Goal: Communication & Community: Answer question/provide support

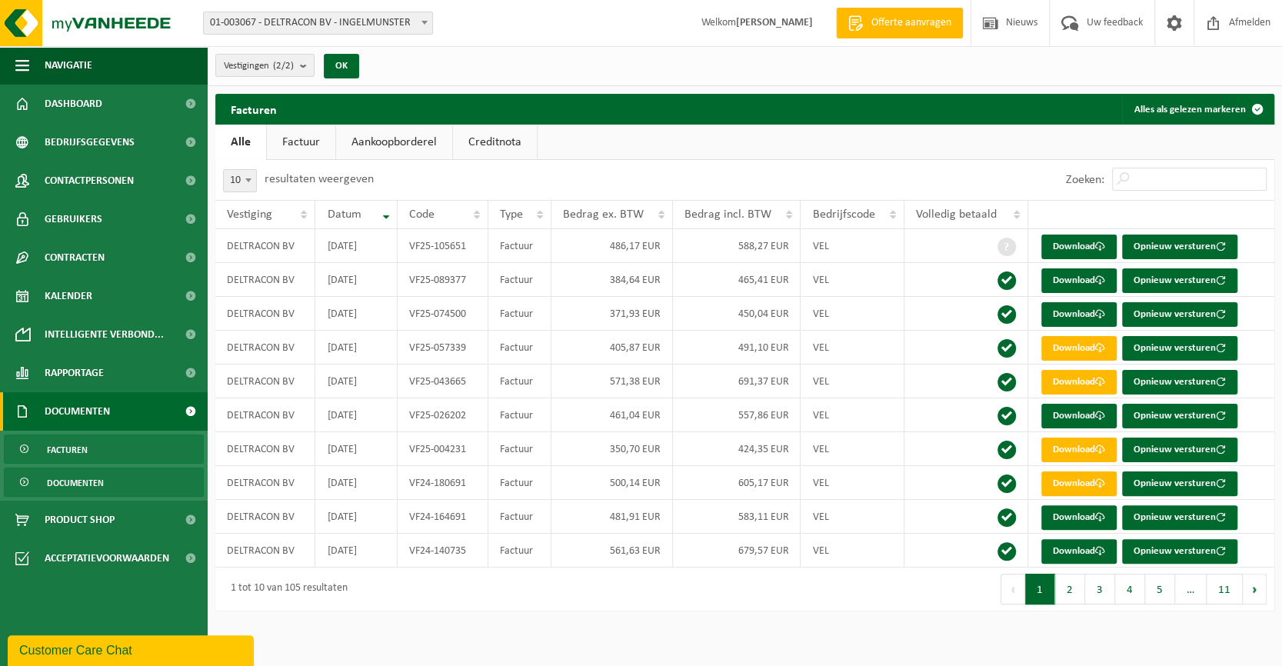
click at [128, 476] on link "Documenten" at bounding box center [104, 482] width 200 height 29
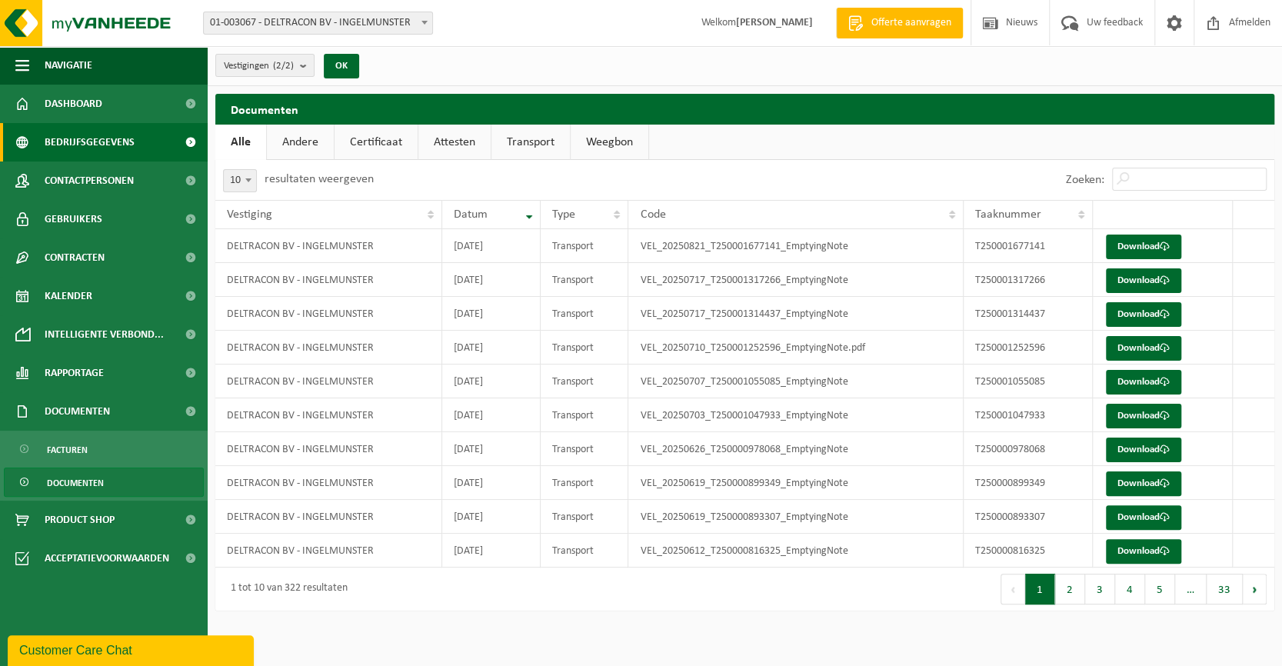
click at [47, 138] on span "Bedrijfsgegevens" at bounding box center [90, 142] width 90 height 38
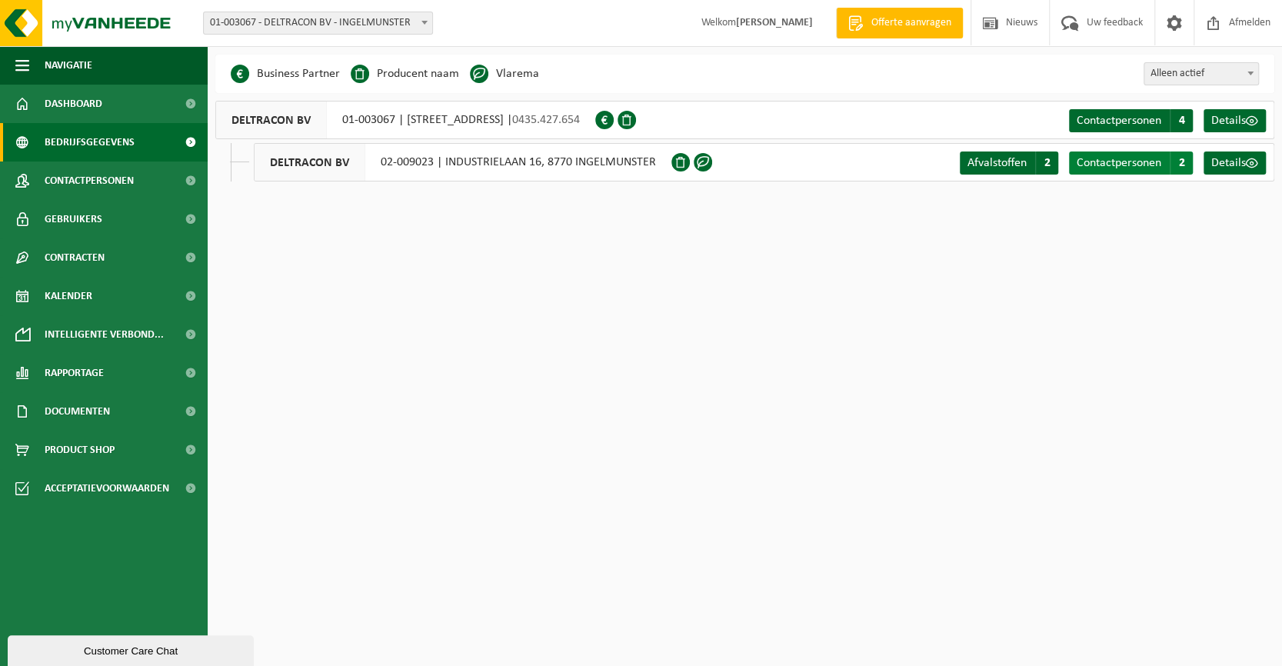
click at [1118, 172] on link "Contactpersonen C 2" at bounding box center [1131, 163] width 124 height 23
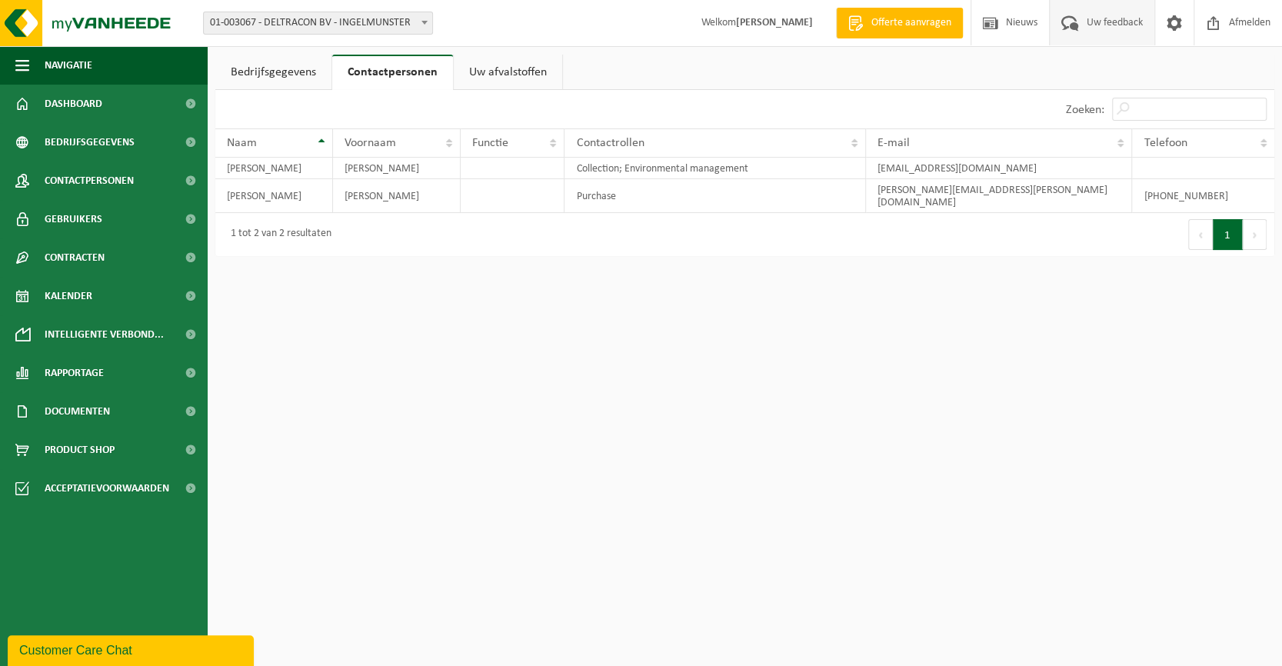
click at [1113, 18] on span "Uw feedback" at bounding box center [1115, 22] width 64 height 45
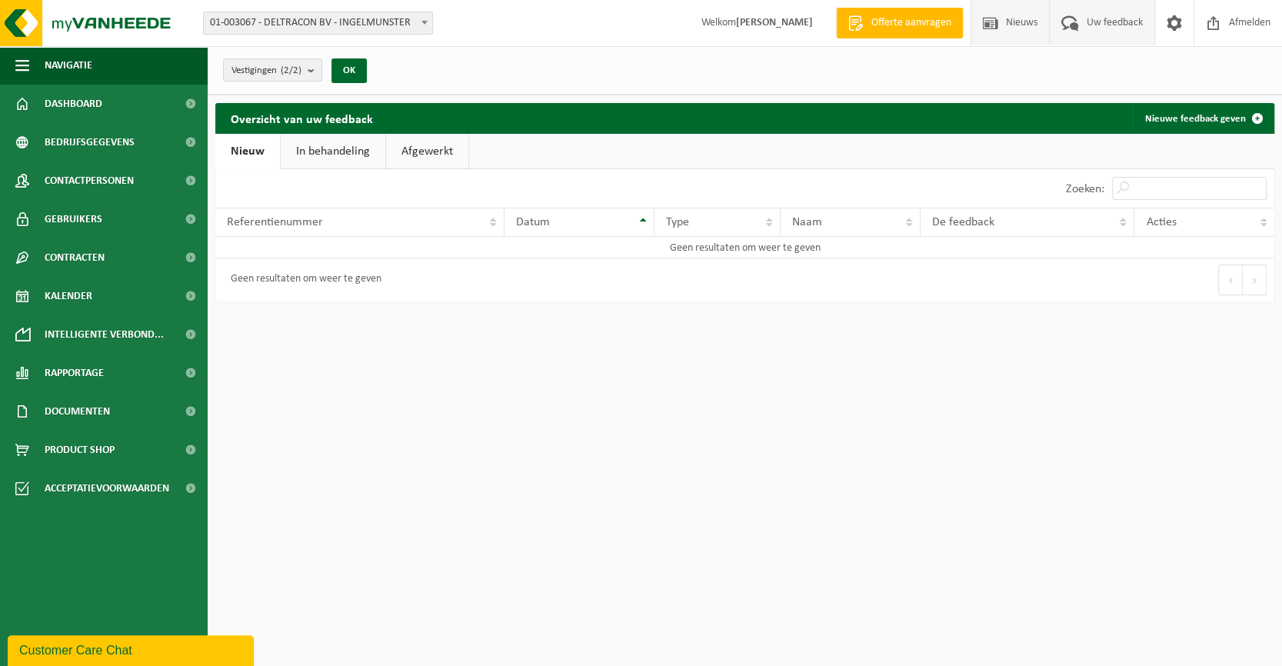
click at [1027, 16] on span "Nieuws" at bounding box center [1021, 22] width 39 height 45
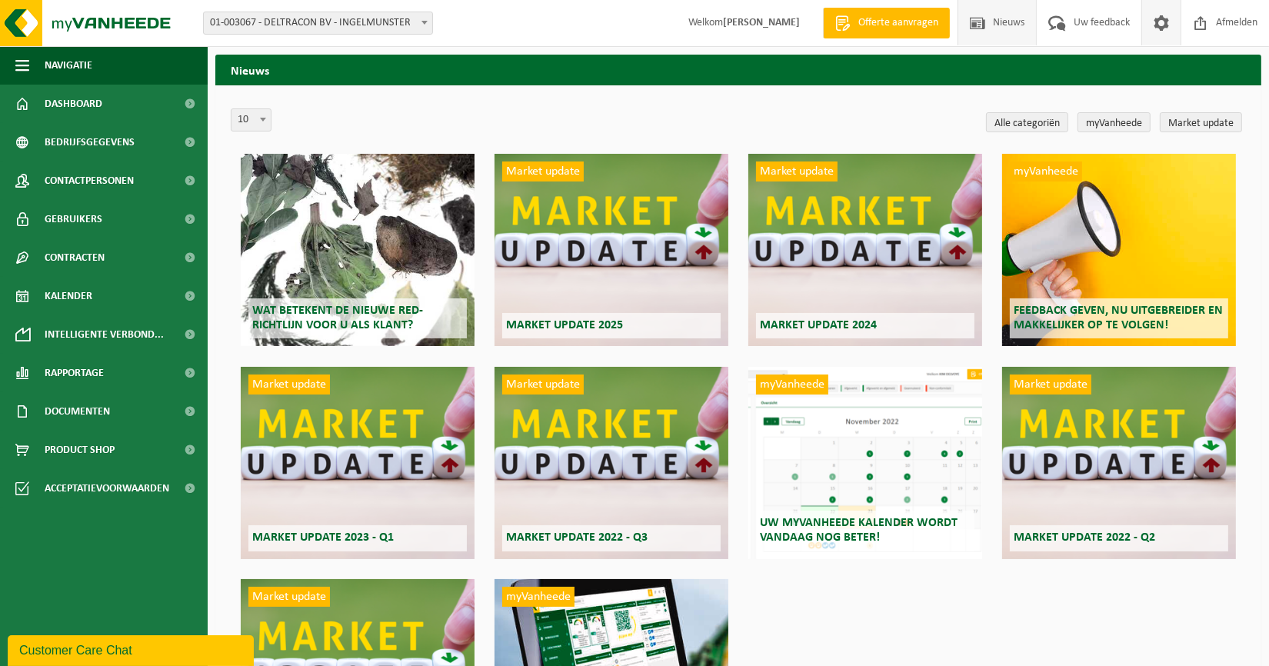
click at [1155, 18] on span at bounding box center [1161, 22] width 23 height 45
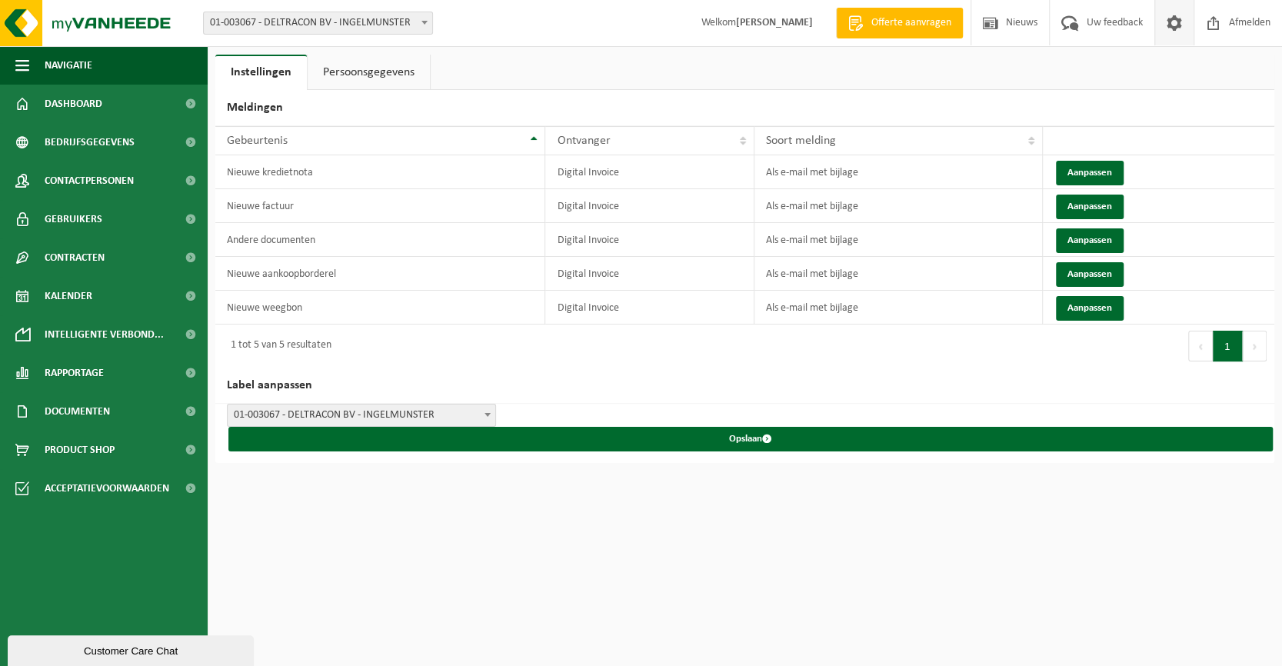
click at [440, 416] on span "01-003067 - DELTRACON BV - INGELMUNSTER" at bounding box center [362, 416] width 268 height 22
drag, startPoint x: 831, startPoint y: 397, endPoint x: 57, endPoint y: 275, distance: 783.2
click at [831, 395] on h2 "Label aanpassen" at bounding box center [744, 386] width 1059 height 36
click at [89, 645] on div "Customer Care Chat" at bounding box center [130, 651] width 223 height 12
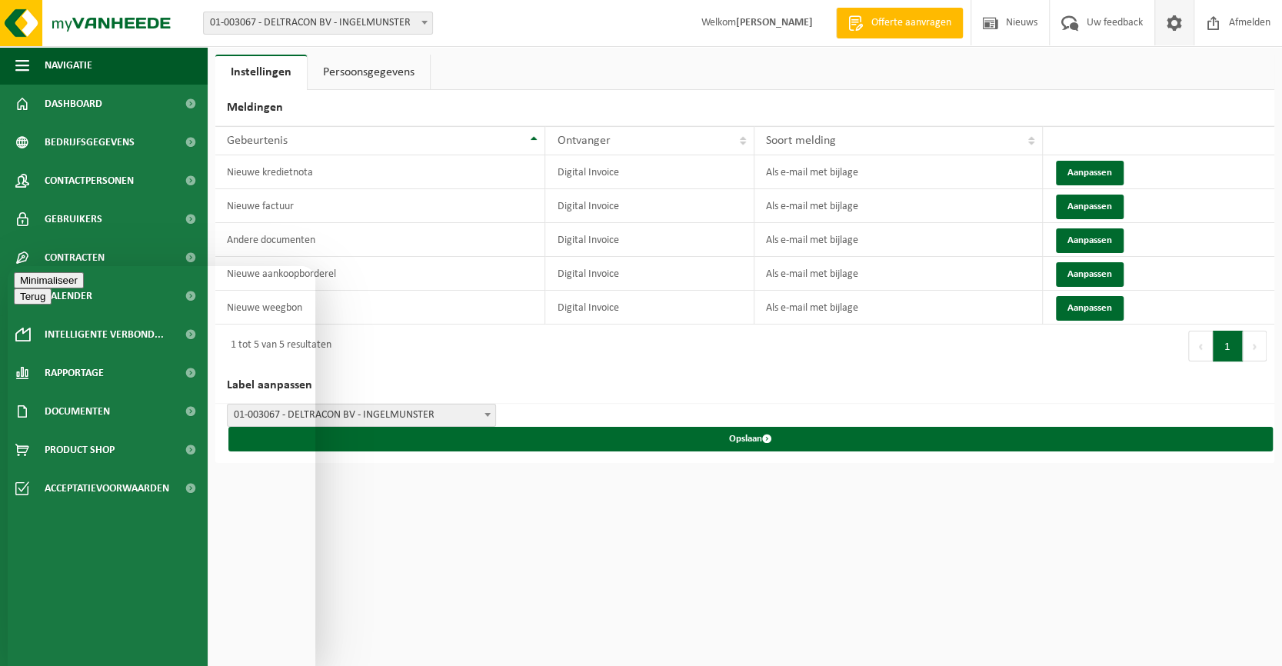
click at [8, 266] on textarea at bounding box center [8, 266] width 0 height 0
click at [8, 266] on textarea "Hallo, op [DATE] werd er een opzegbrief verstuur naar [GEOGRAPHIC_DATA]. Dit wa…" at bounding box center [8, 266] width 0 height 0
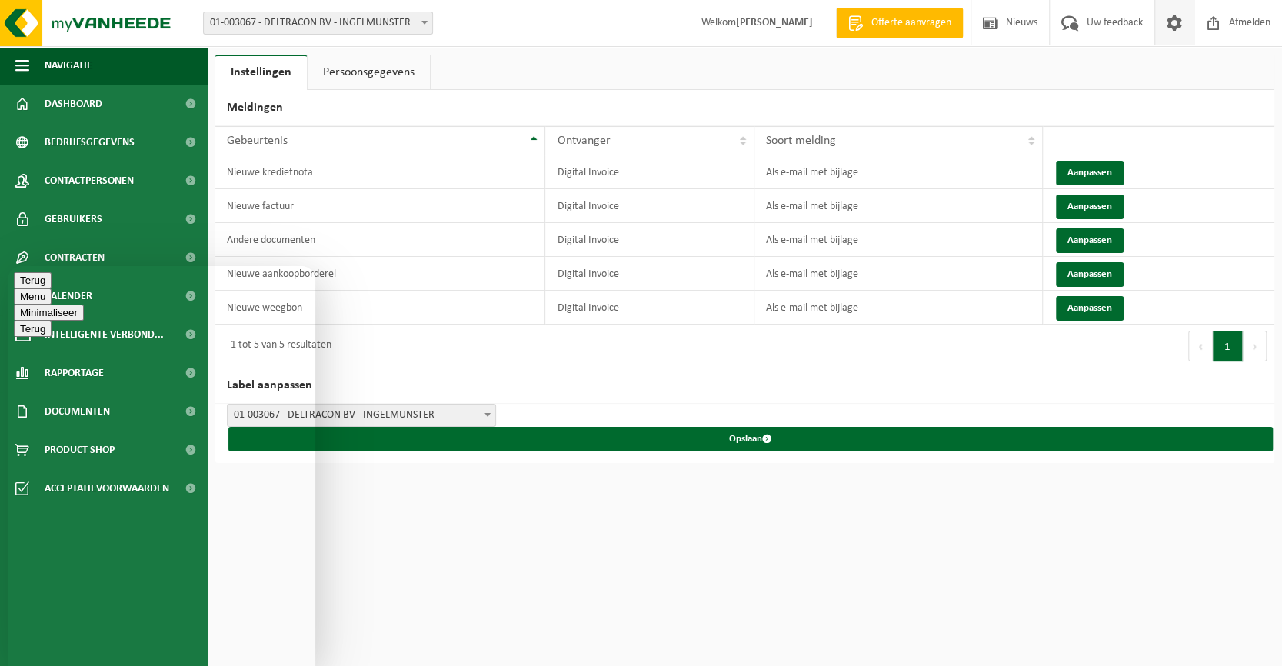
click at [8, 266] on textarea "Hallo, op [DATE] werd er een opzegbrief verstuur naar [GEOGRAPHIC_DATA]. Dit wa…" at bounding box center [8, 266] width 0 height 0
drag, startPoint x: 57, startPoint y: 648, endPoint x: 141, endPoint y: 656, distance: 84.2
click at [8, 266] on textarea "Hallo, op [DATE] werd er een opzegbrief verstuur naar [GEOGRAPHIC_DATA]. Dit wa…" at bounding box center [8, 266] width 0 height 0
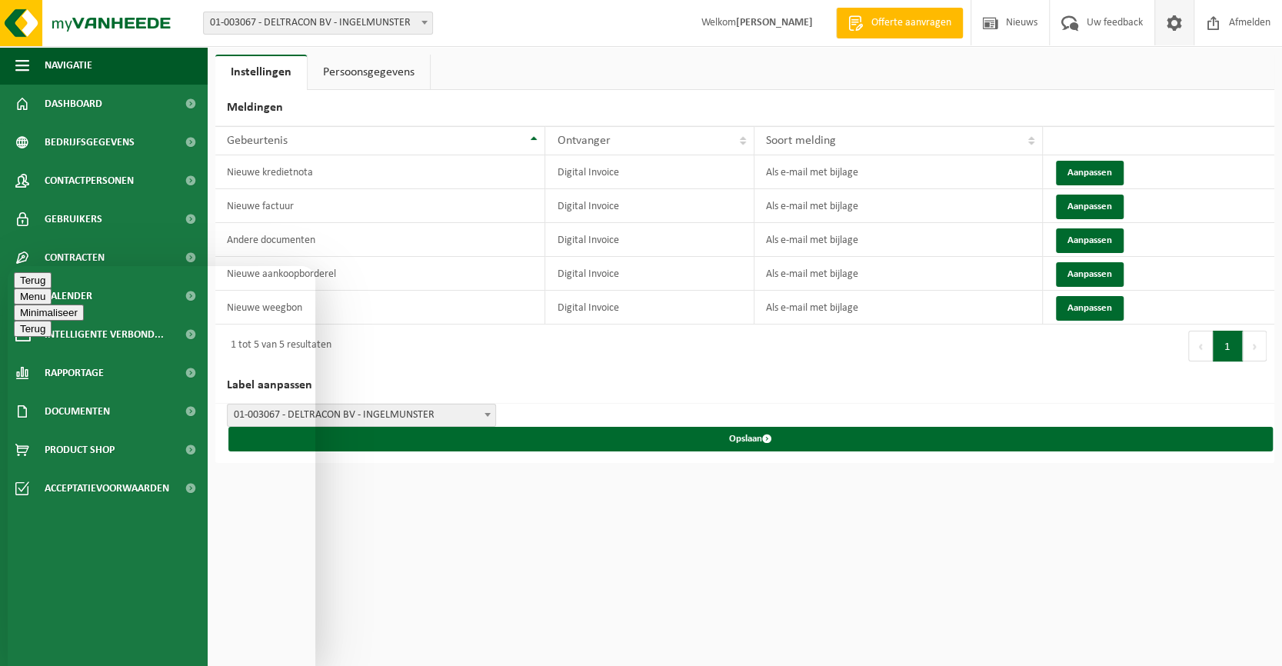
drag, startPoint x: 167, startPoint y: 636, endPoint x: 232, endPoint y: 643, distance: 65.7
click at [8, 266] on textarea "Hallo, op [DATE] werd er een opzegbrief verstuur naar [GEOGRAPHIC_DATA]. Dit wa…" at bounding box center [8, 266] width 0 height 0
drag, startPoint x: 38, startPoint y: 645, endPoint x: 113, endPoint y: 647, distance: 74.6
click at [8, 266] on textarea "Hallo, op [DATE] werd er een opzegbrief verstuur naar [GEOGRAPHIC_DATA]. Dit wa…" at bounding box center [8, 266] width 0 height 0
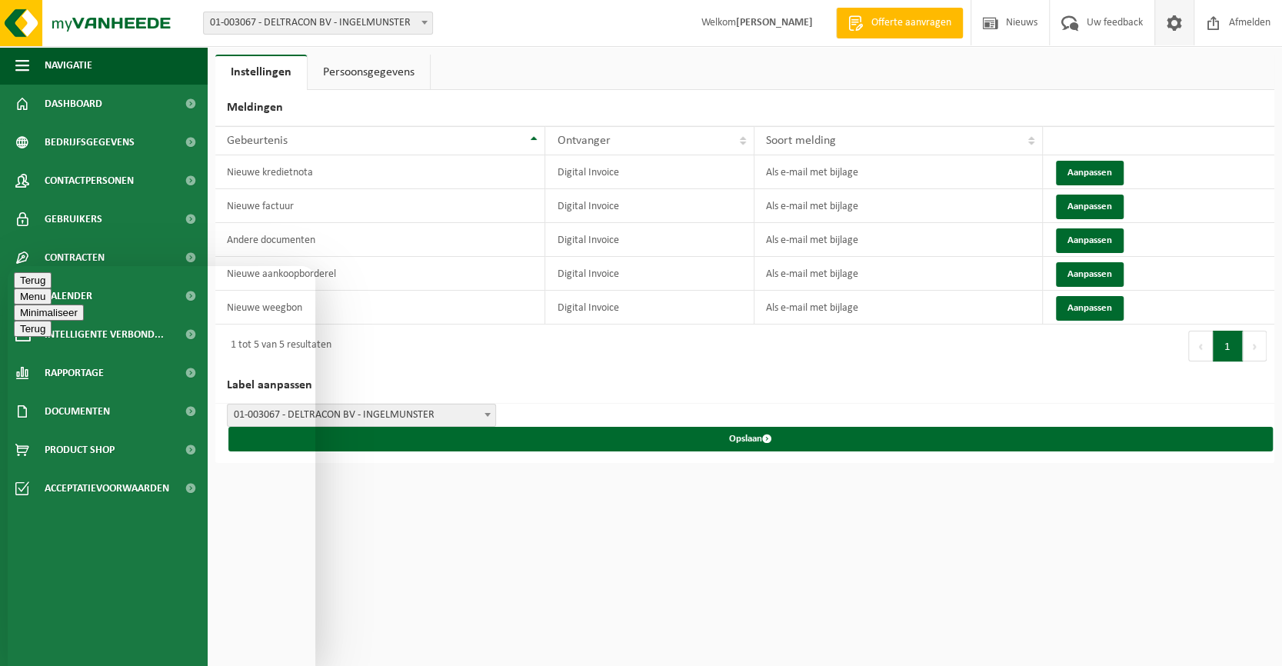
type textarea "Hallo, op [DATE] werd er een opzegbrief verstuur naar [GEOGRAPHIC_DATA]. Dit wa…"
click at [8, 266] on textarea "Hallo, op [DATE] werd er een opzegbrief verstuur naar [GEOGRAPHIC_DATA]. Dit wa…" at bounding box center [8, 266] width 0 height 0
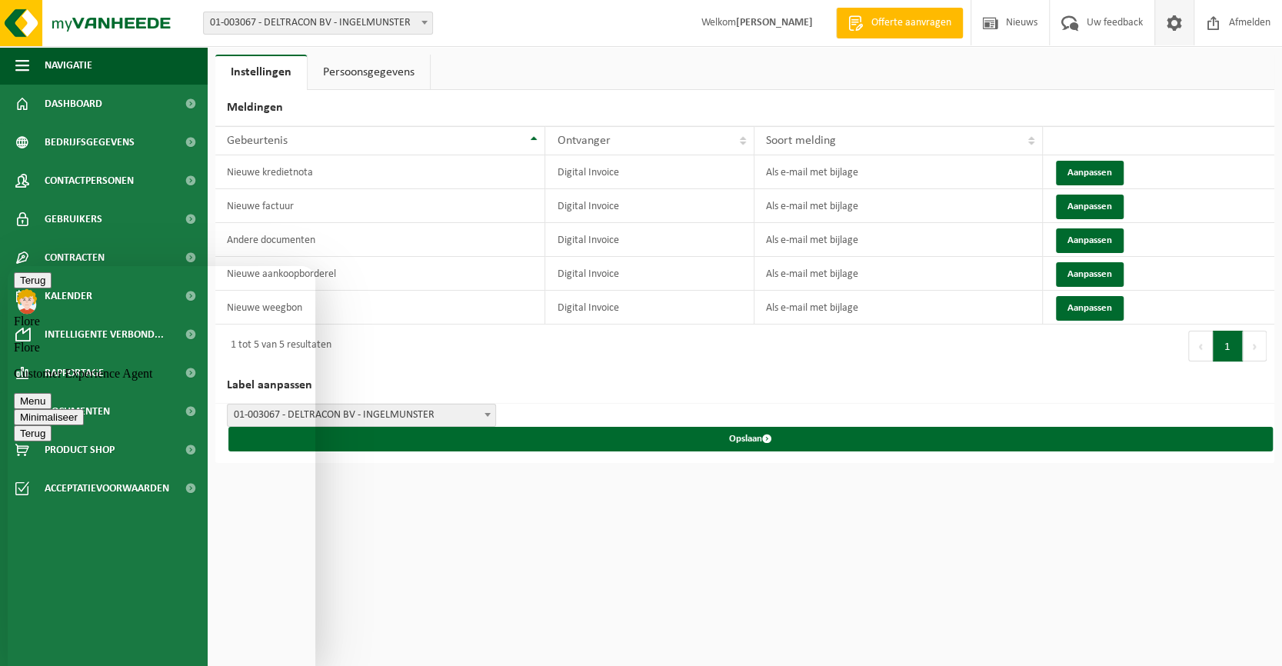
type textarea "Geen probleem, dus ik zal nog een datum ontvangen van [PERSON_NAME] voor de opz…"
click at [52, 393] on button "Menu" at bounding box center [33, 401] width 38 height 16
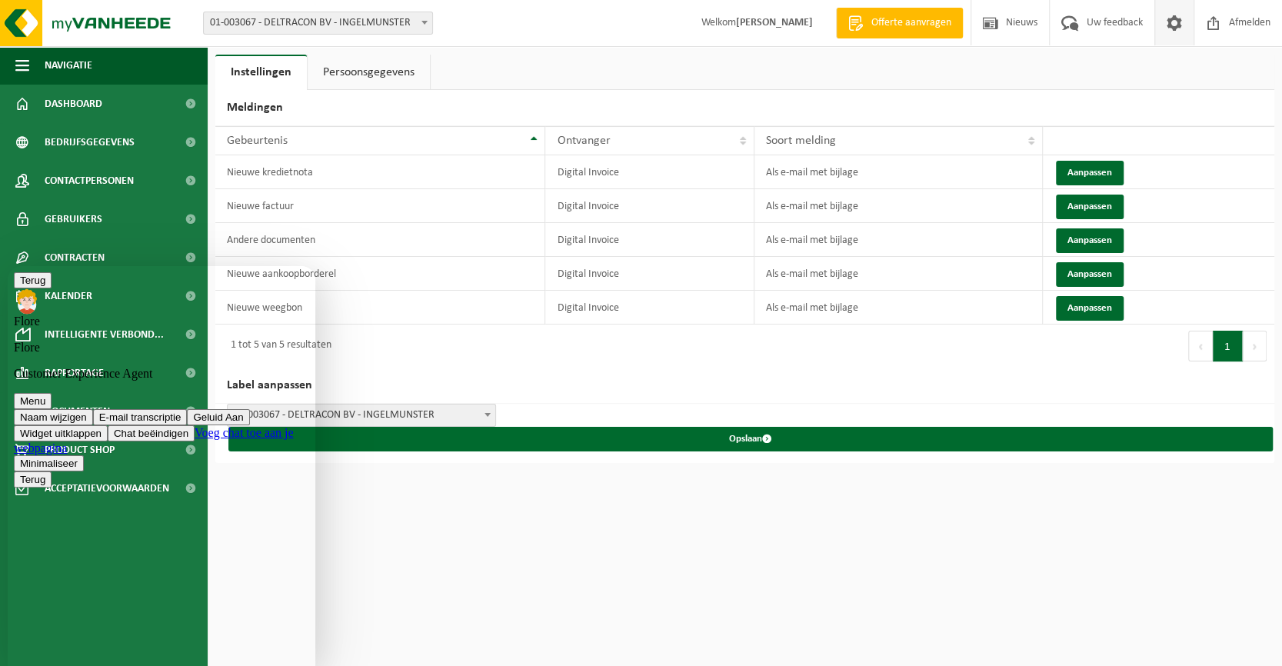
click at [187, 409] on button "Geluid Aan" at bounding box center [218, 417] width 62 height 16
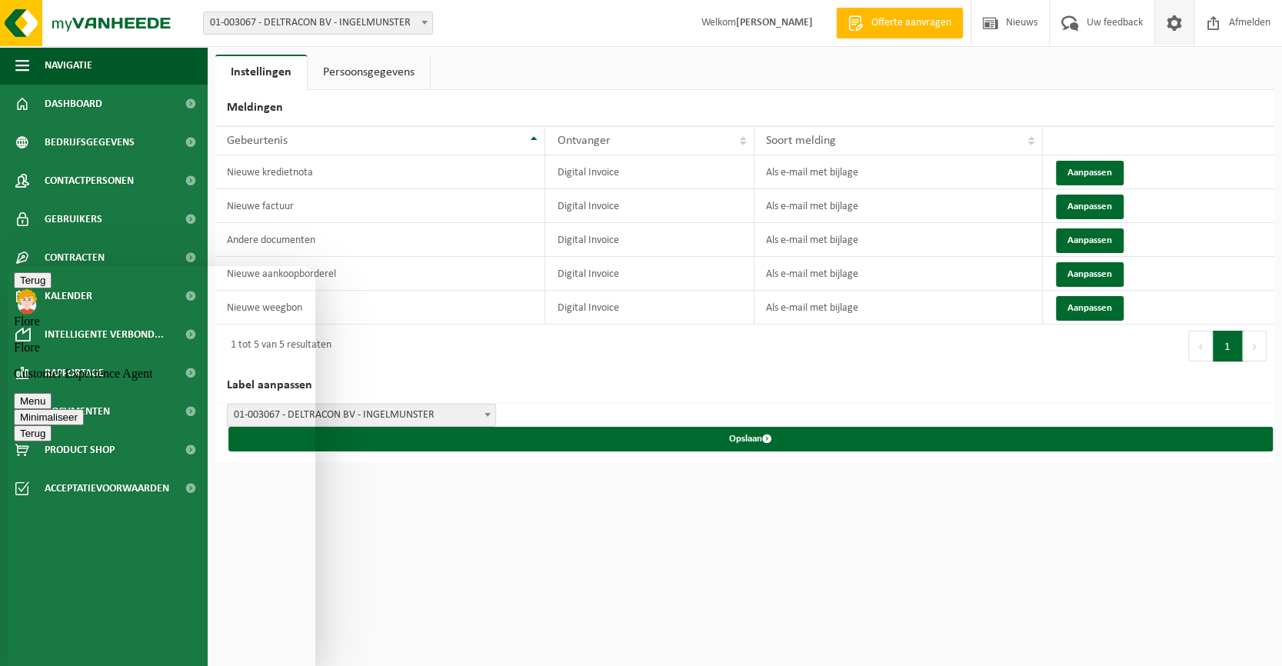
drag, startPoint x: 313, startPoint y: 500, endPoint x: 300, endPoint y: 405, distance: 96.3
click at [52, 393] on button "Menu" at bounding box center [33, 401] width 38 height 16
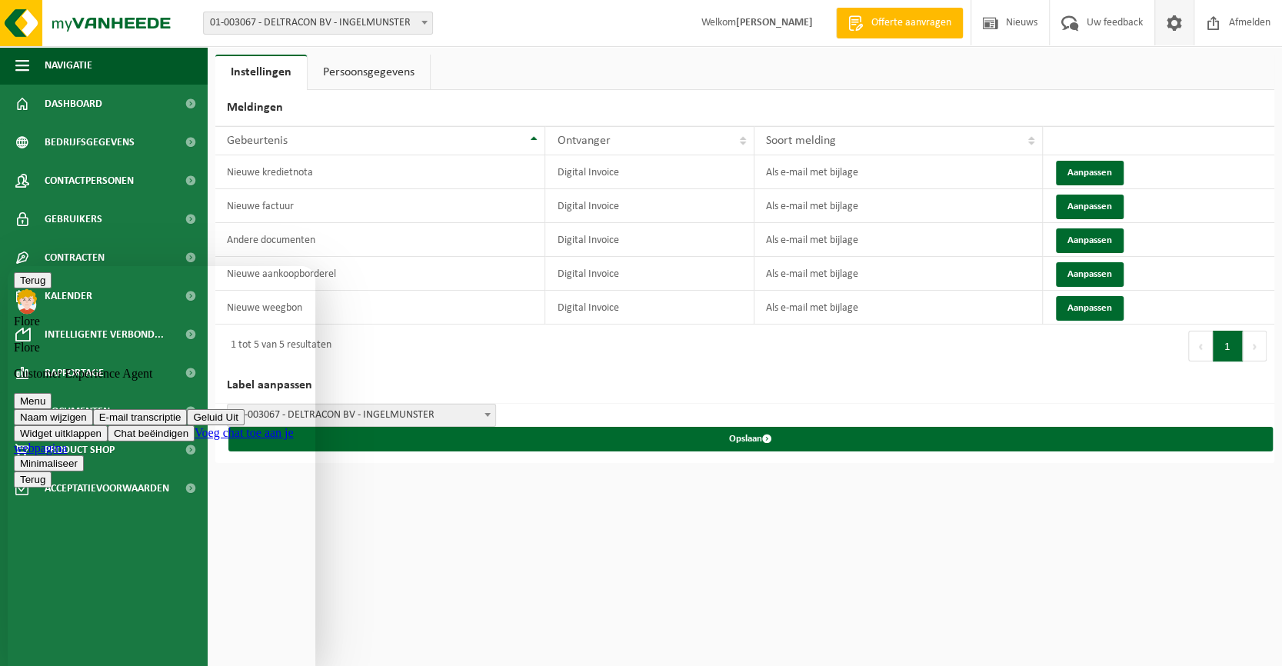
click at [168, 409] on button "E-mail transcriptie" at bounding box center [140, 417] width 95 height 16
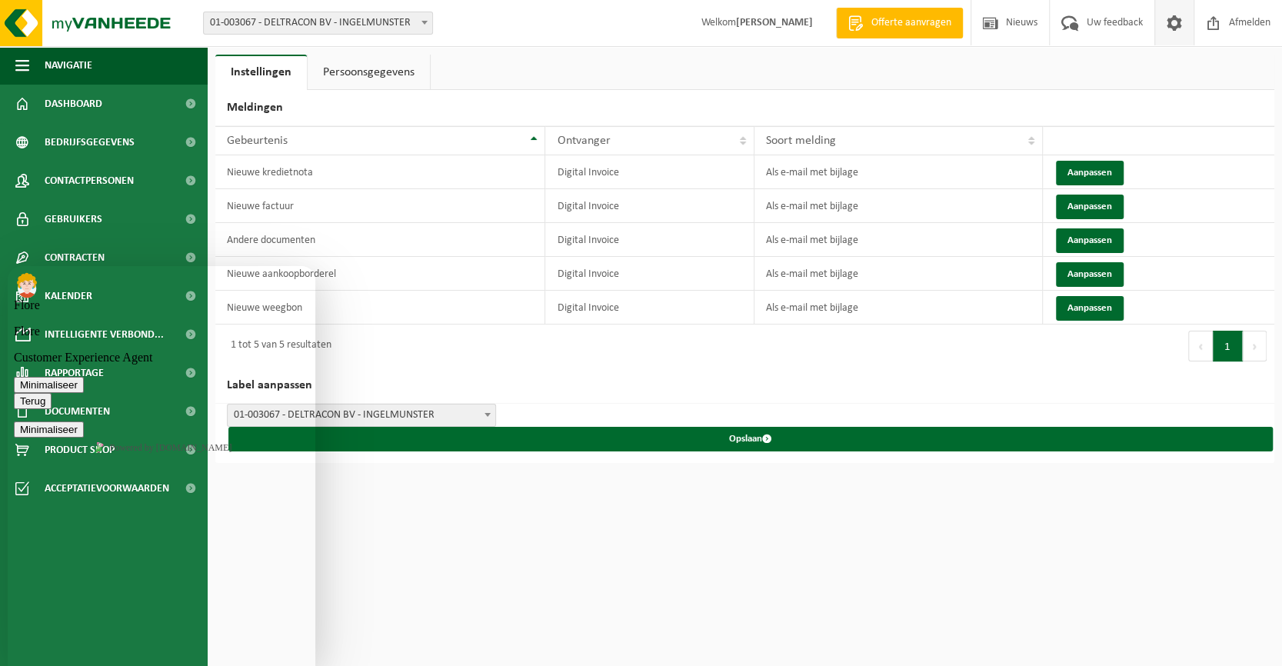
scroll to position [313, 0]
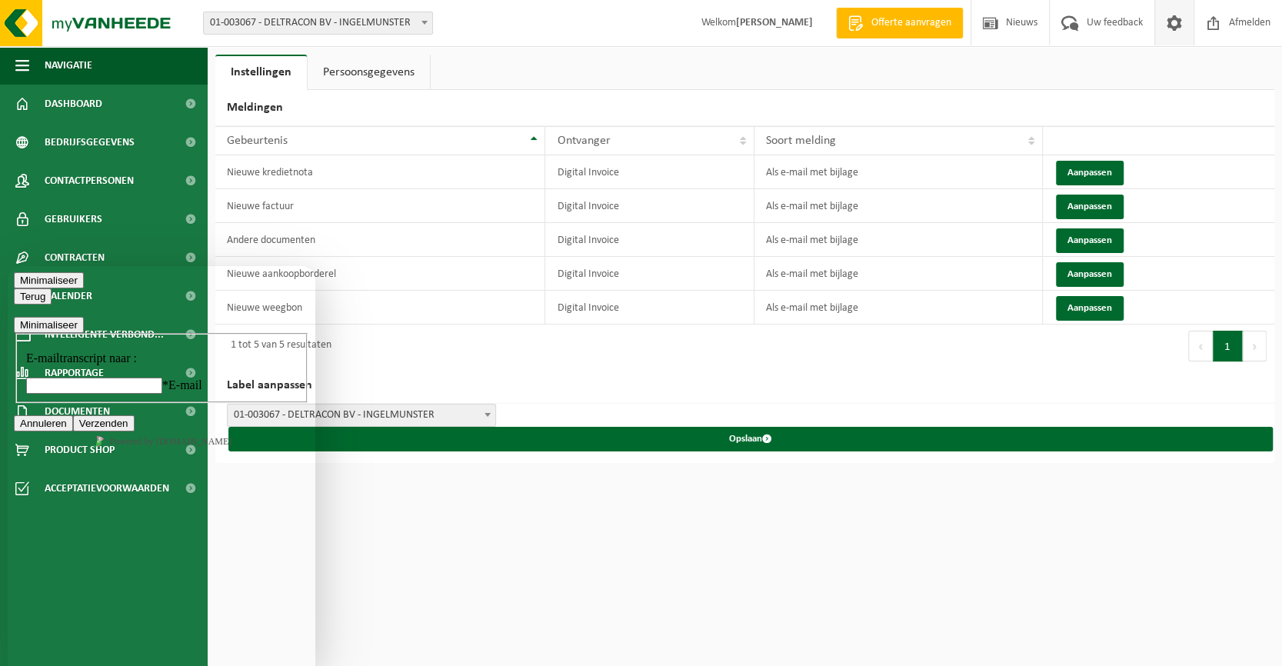
click at [98, 394] on input "* E-mail" at bounding box center [94, 386] width 136 height 16
type input "[EMAIL_ADDRESS][DOMAIN_NAME]"
click at [135, 431] on button "Verzenden" at bounding box center [104, 423] width 62 height 16
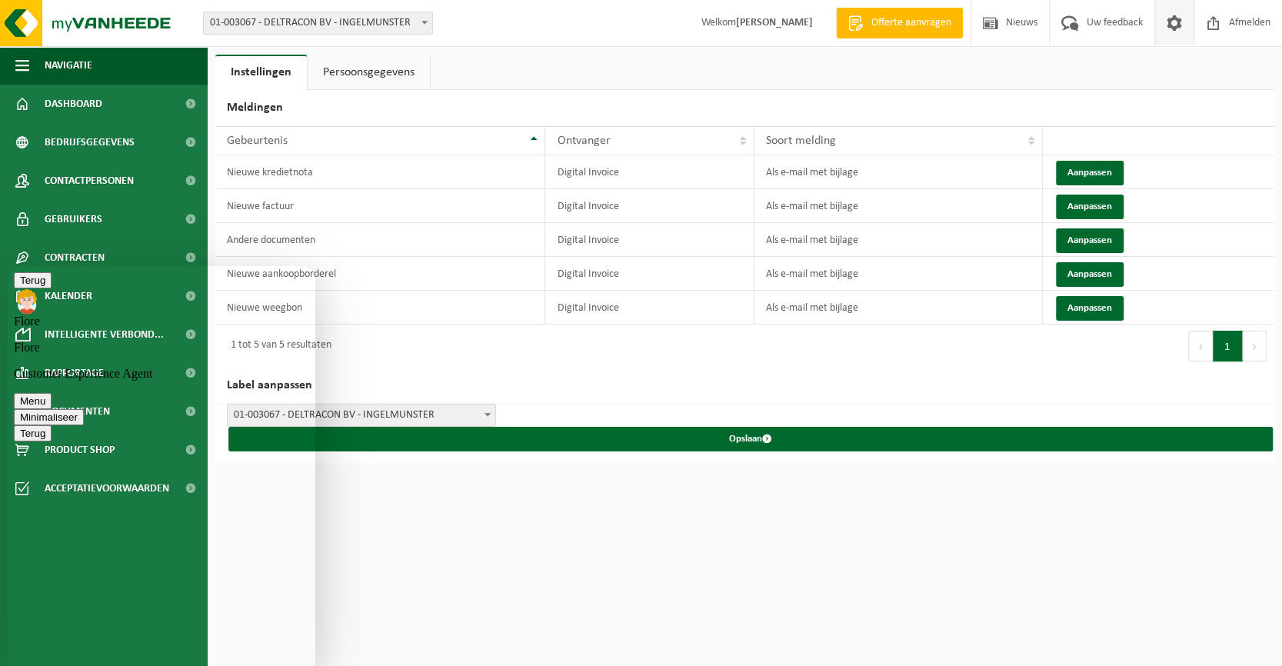
scroll to position [477, 0]
click at [8, 266] on textarea at bounding box center [8, 266] width 0 height 0
type textarea "Super, beda nkt!"
click at [52, 393] on button "Menu" at bounding box center [33, 401] width 38 height 16
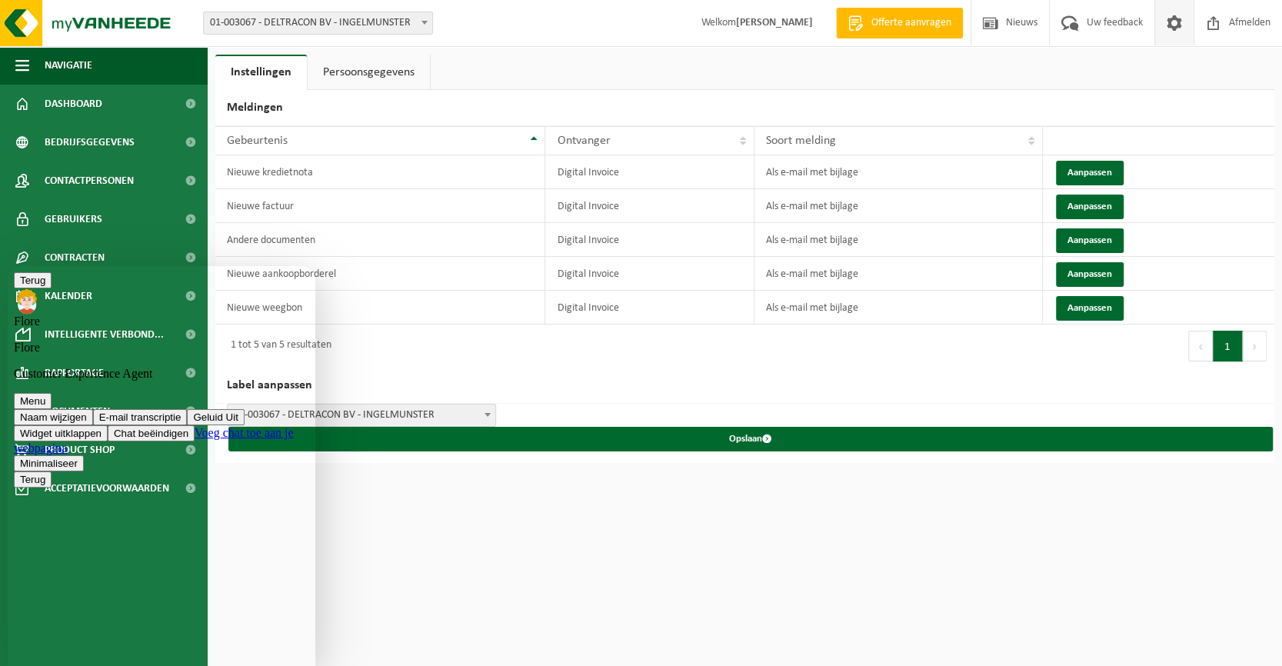
scroll to position [415, 0]
click at [188, 409] on button "E-mail transcriptie" at bounding box center [140, 417] width 95 height 16
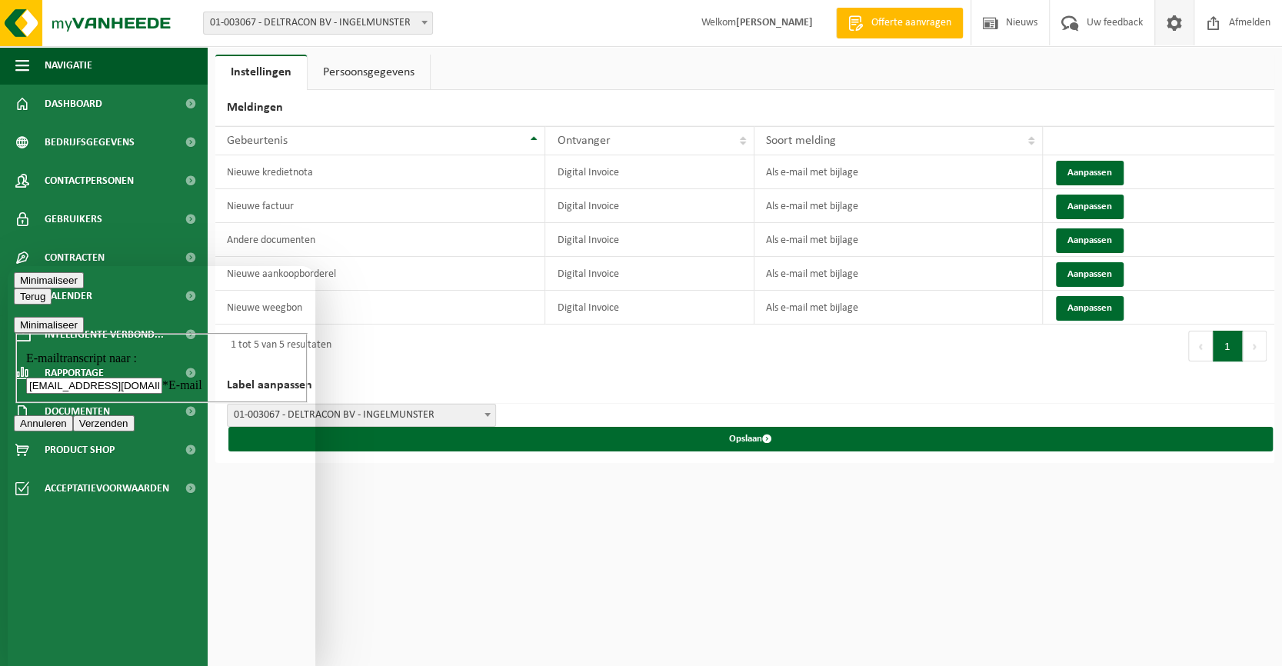
click at [135, 431] on button "Verzenden" at bounding box center [104, 423] width 62 height 16
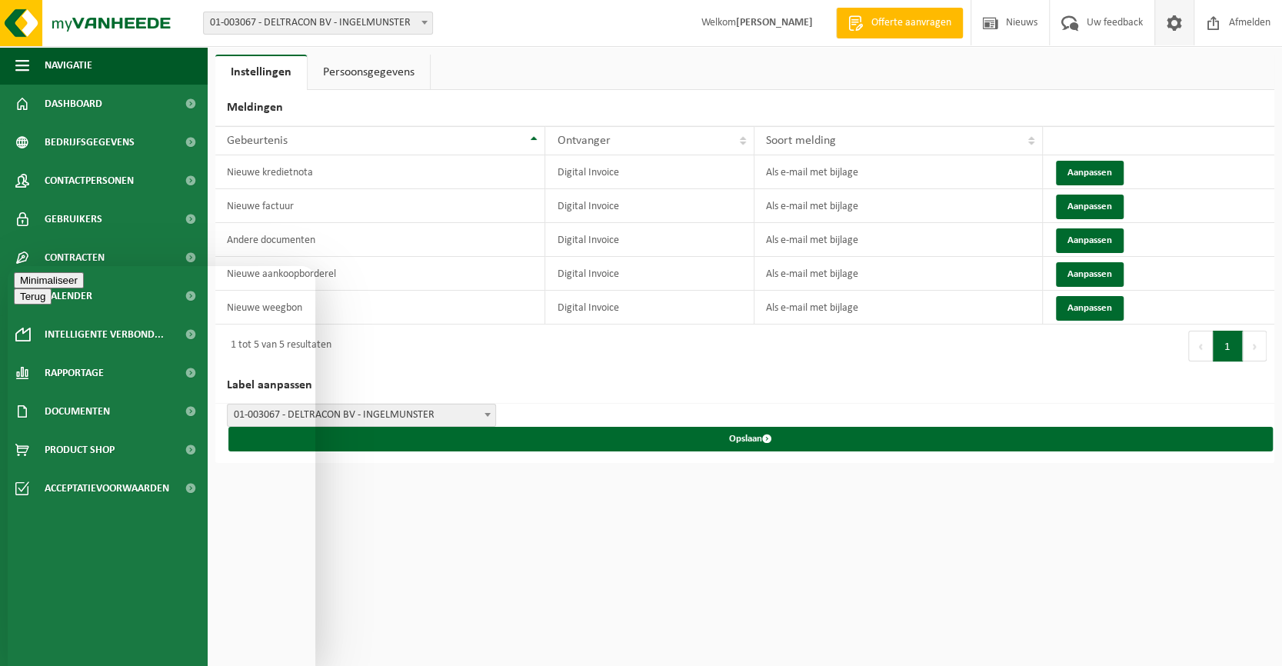
click at [84, 288] on button "Minimaliseer" at bounding box center [49, 280] width 70 height 16
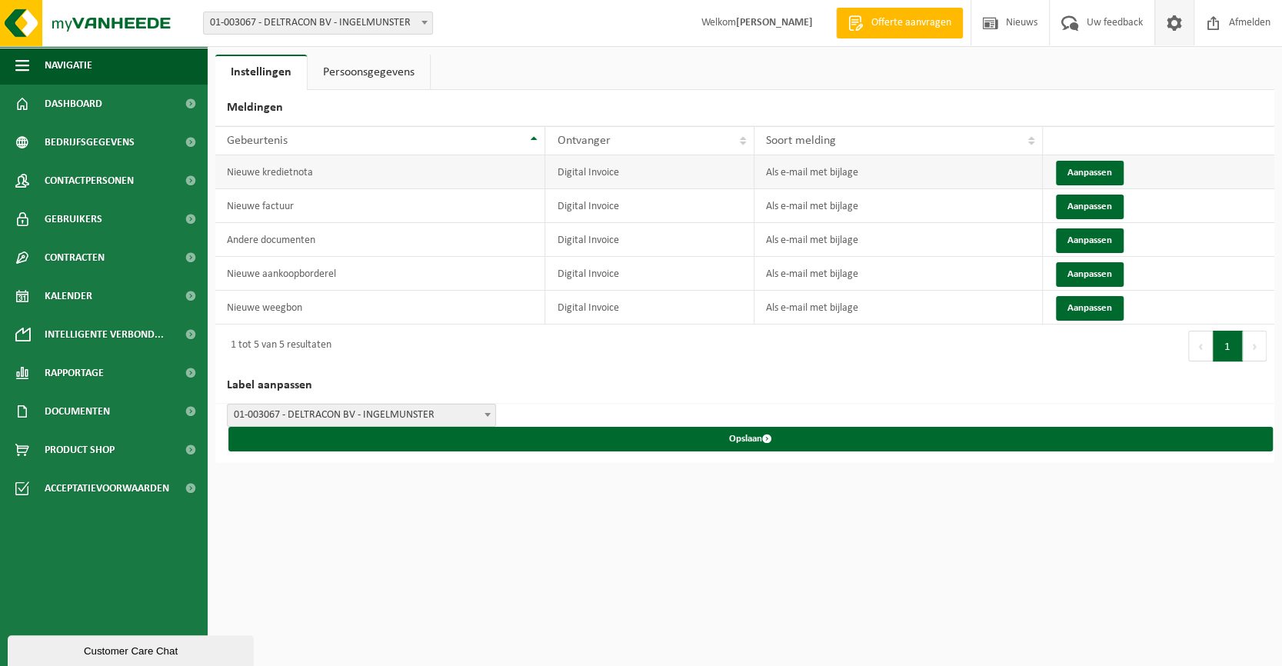
click at [258, 175] on td "Nieuwe kredietnota" at bounding box center [380, 172] width 330 height 34
click at [268, 173] on td "Nieuwe kredietnota" at bounding box center [380, 172] width 330 height 34
click at [1071, 164] on button "Aanpassen" at bounding box center [1090, 173] width 68 height 25
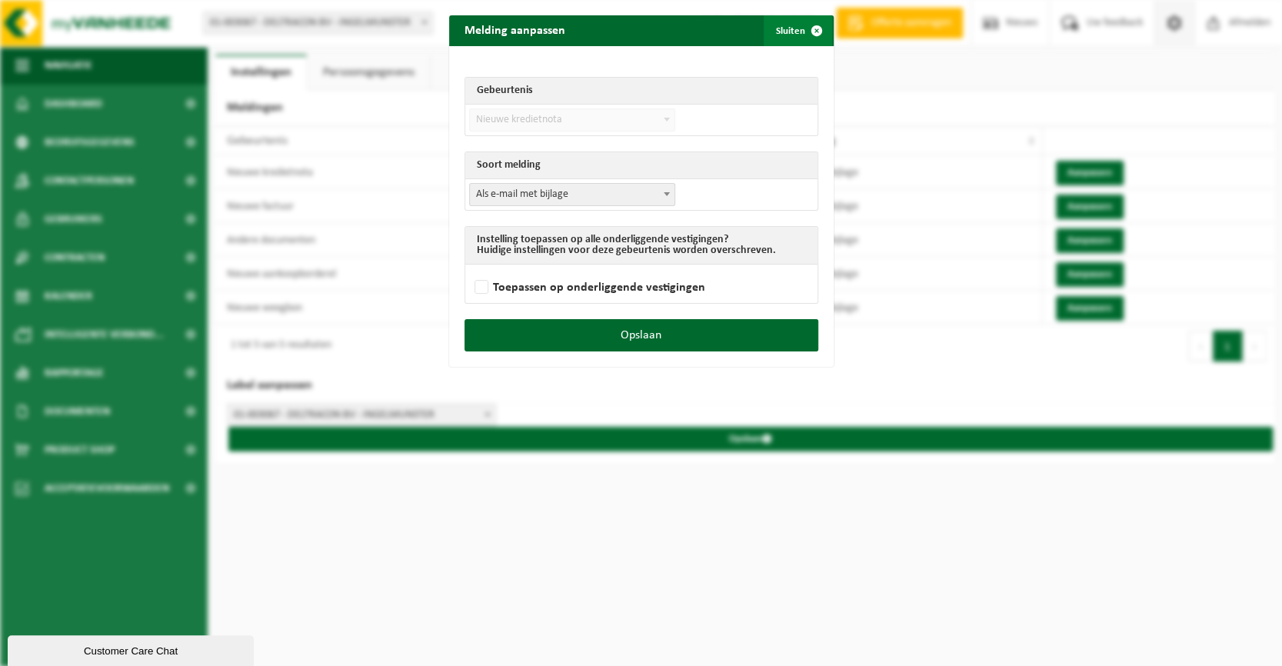
click at [804, 29] on span "submit" at bounding box center [816, 30] width 31 height 31
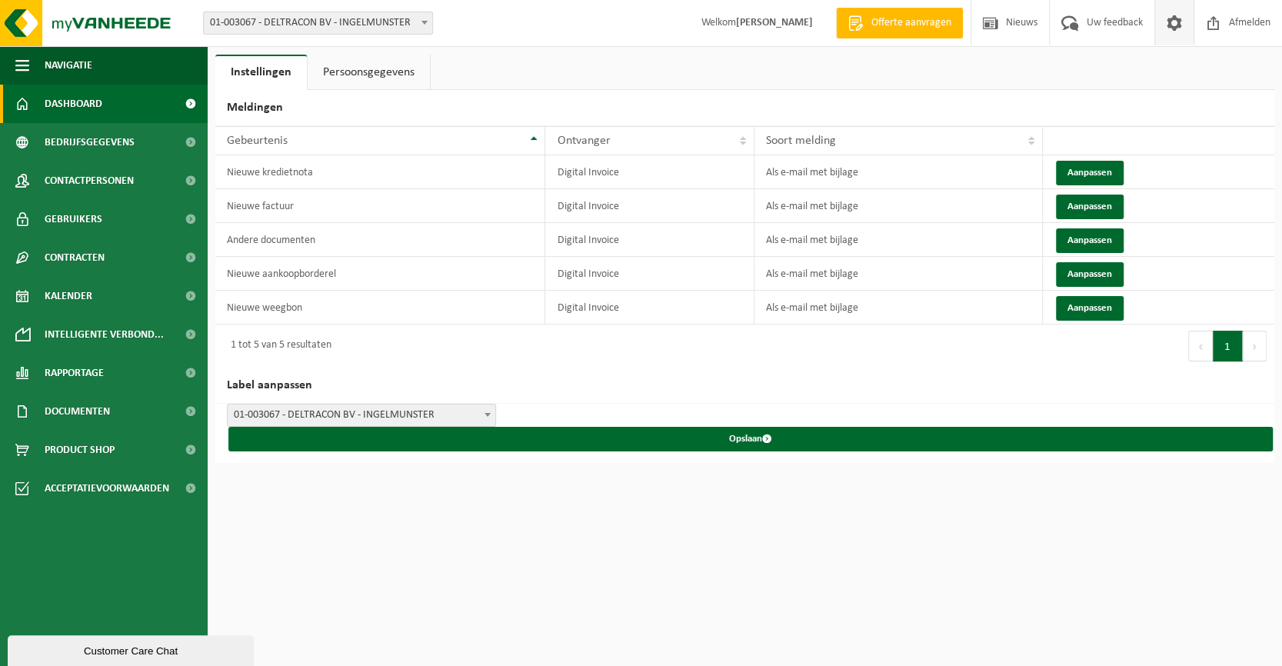
click at [52, 102] on span "Dashboard" at bounding box center [74, 104] width 58 height 38
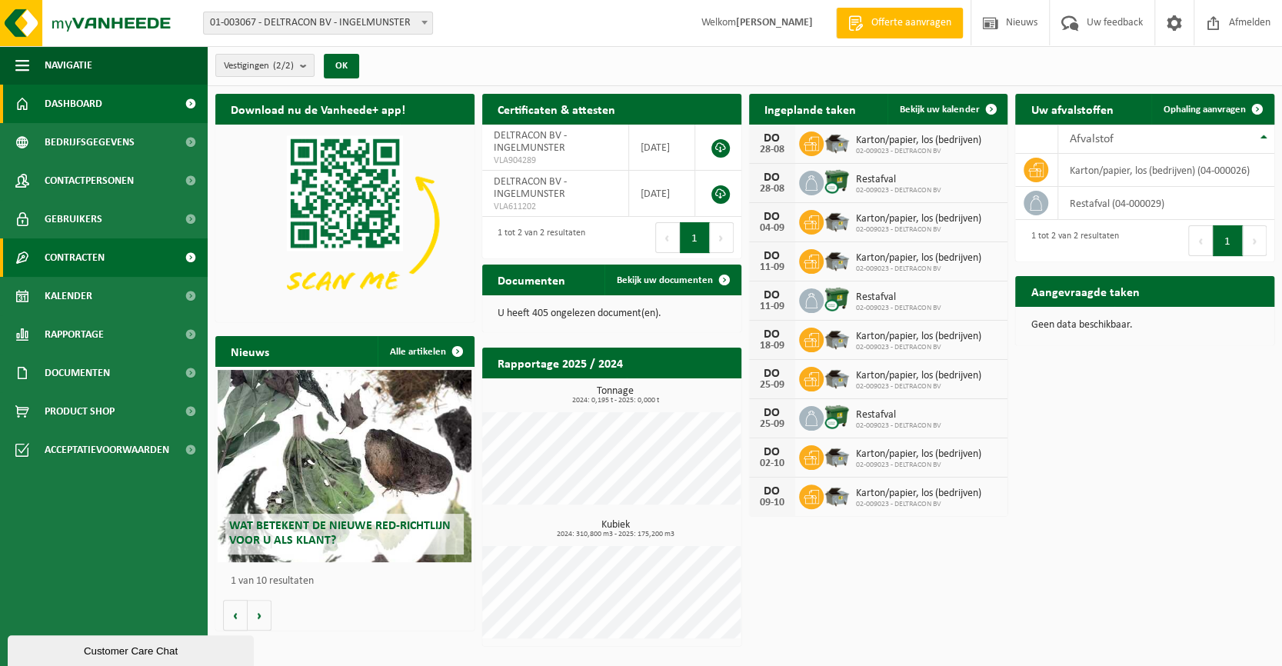
click at [90, 252] on span "Contracten" at bounding box center [75, 257] width 60 height 38
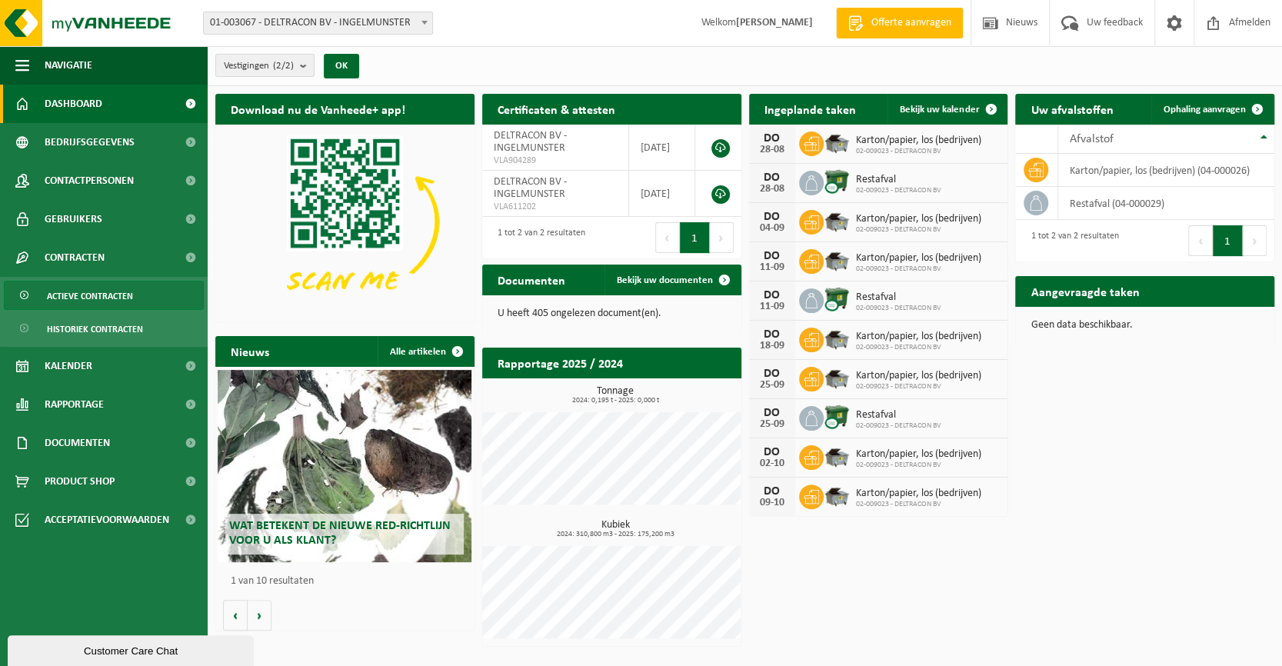
click at [141, 288] on link "Actieve contracten" at bounding box center [104, 295] width 200 height 29
